Goal: Communication & Community: Connect with others

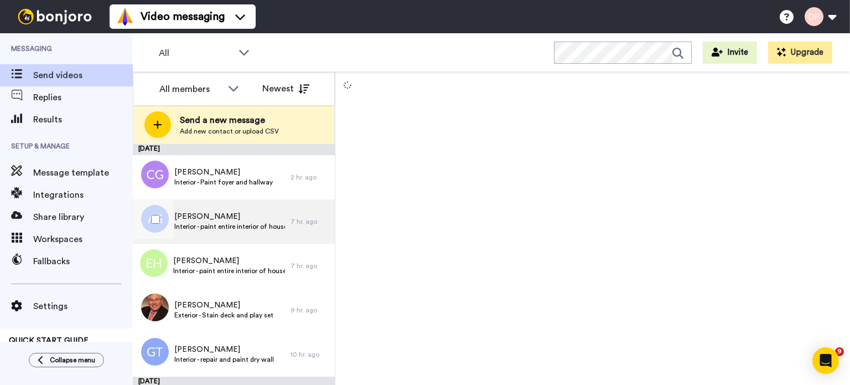
click at [211, 214] on span "[PERSON_NAME]" at bounding box center [229, 216] width 111 height 11
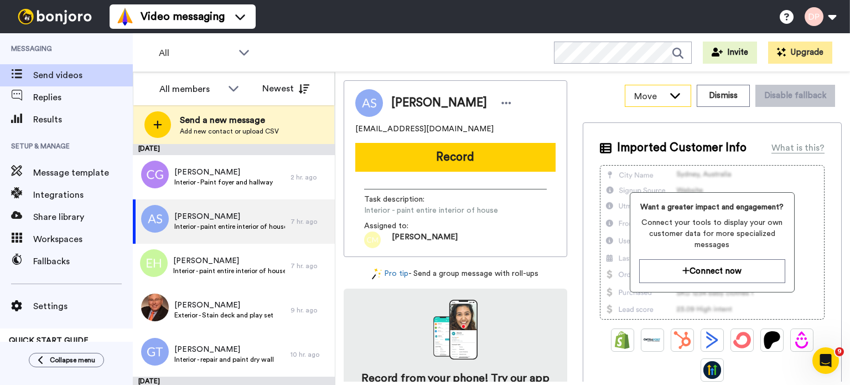
click at [672, 95] on icon at bounding box center [675, 96] width 10 height 6
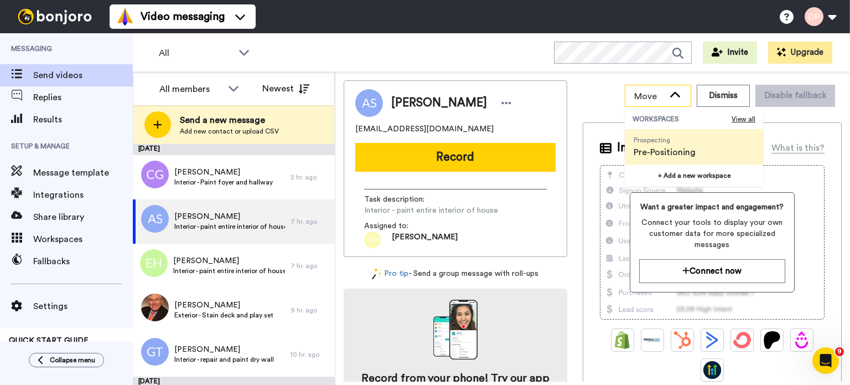
click at [672, 95] on icon at bounding box center [675, 95] width 10 height 6
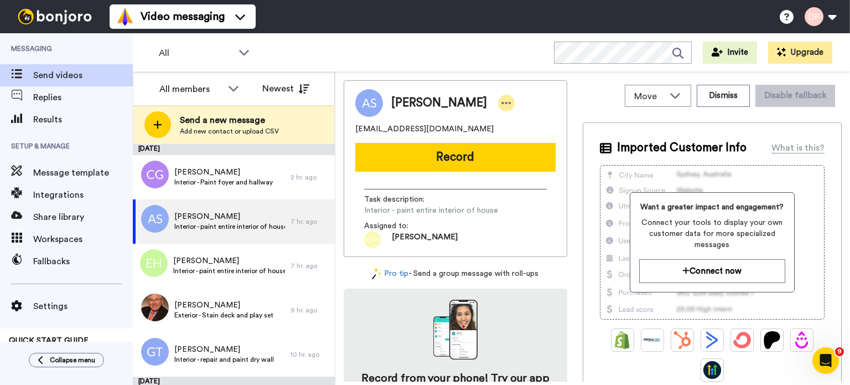
click at [502, 100] on icon at bounding box center [506, 102] width 10 height 11
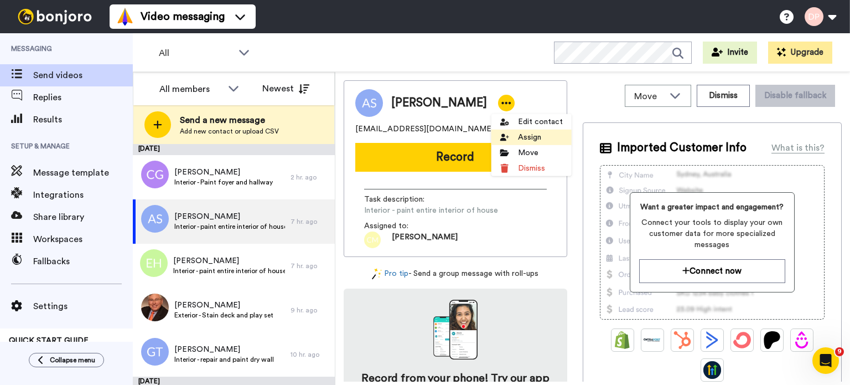
click at [531, 137] on li "Assign" at bounding box center [531, 136] width 80 height 15
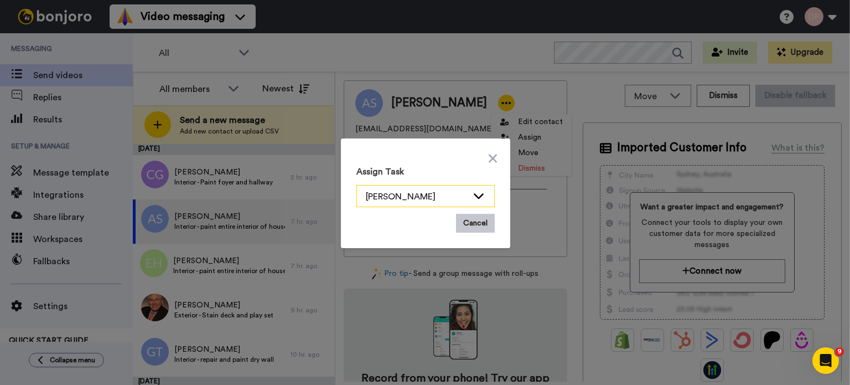
click at [474, 191] on icon at bounding box center [478, 195] width 13 height 11
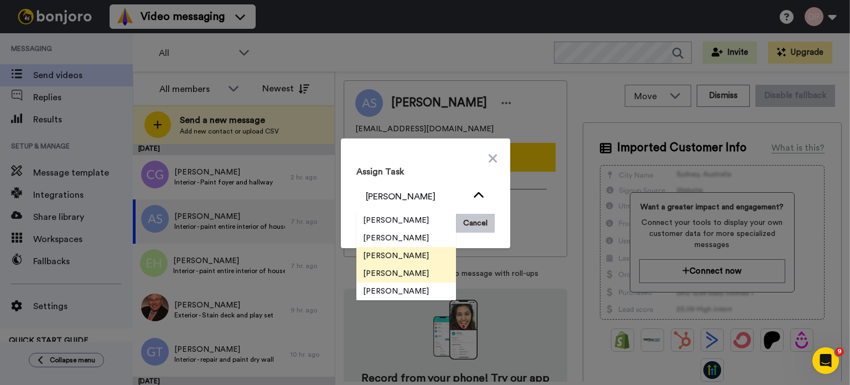
click at [403, 256] on span "[PERSON_NAME]" at bounding box center [395, 255] width 79 height 11
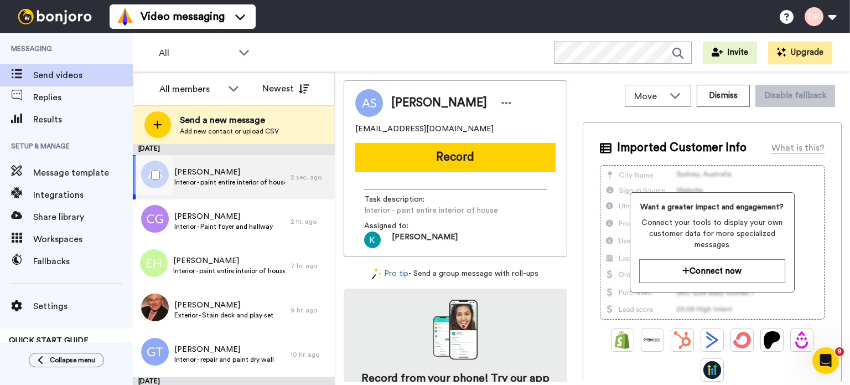
drag, startPoint x: 158, startPoint y: 198, endPoint x: 92, endPoint y: 46, distance: 165.0
click at [92, 46] on span "Messaging" at bounding box center [66, 48] width 133 height 31
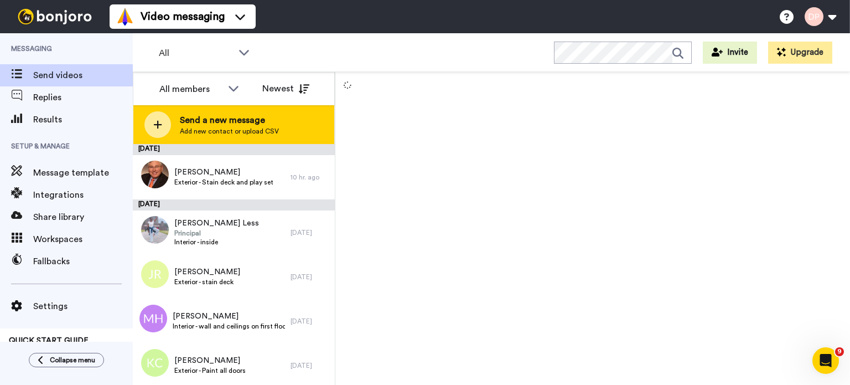
click at [271, 122] on span "Send a new message" at bounding box center [229, 119] width 99 height 13
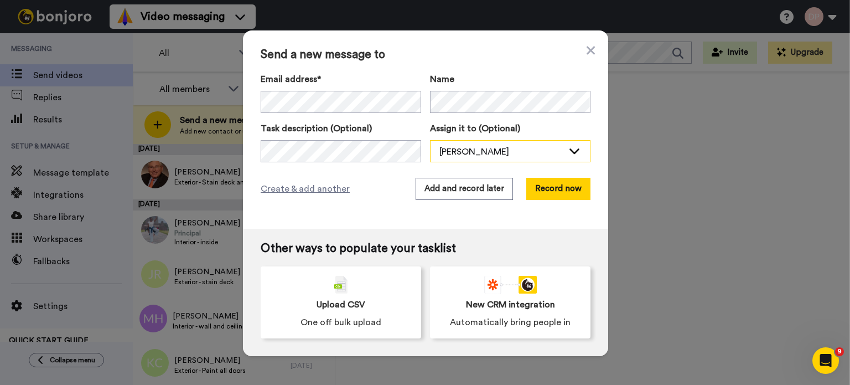
click at [510, 150] on div "[PERSON_NAME]" at bounding box center [501, 151] width 124 height 13
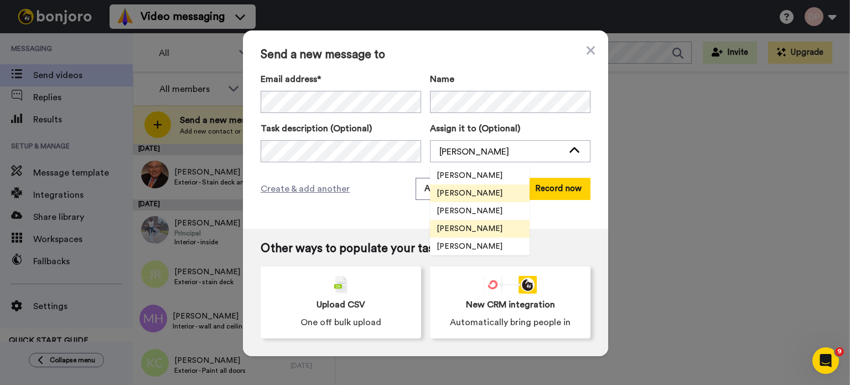
click at [483, 224] on span "[PERSON_NAME]" at bounding box center [469, 228] width 79 height 11
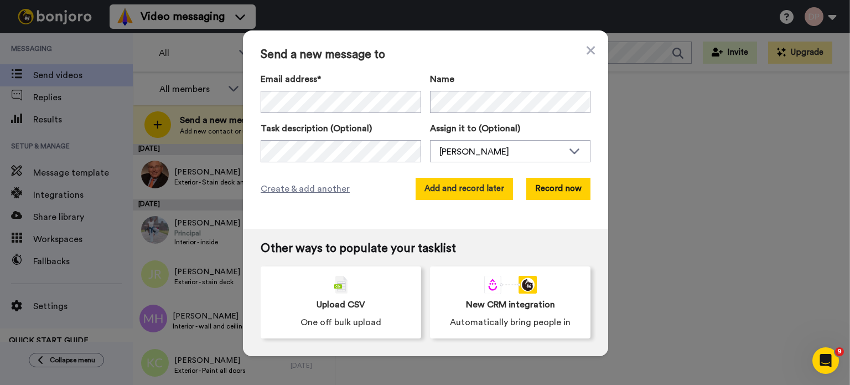
click at [474, 185] on button "Add and record later" at bounding box center [463, 189] width 97 height 22
